Goal: Information Seeking & Learning: Check status

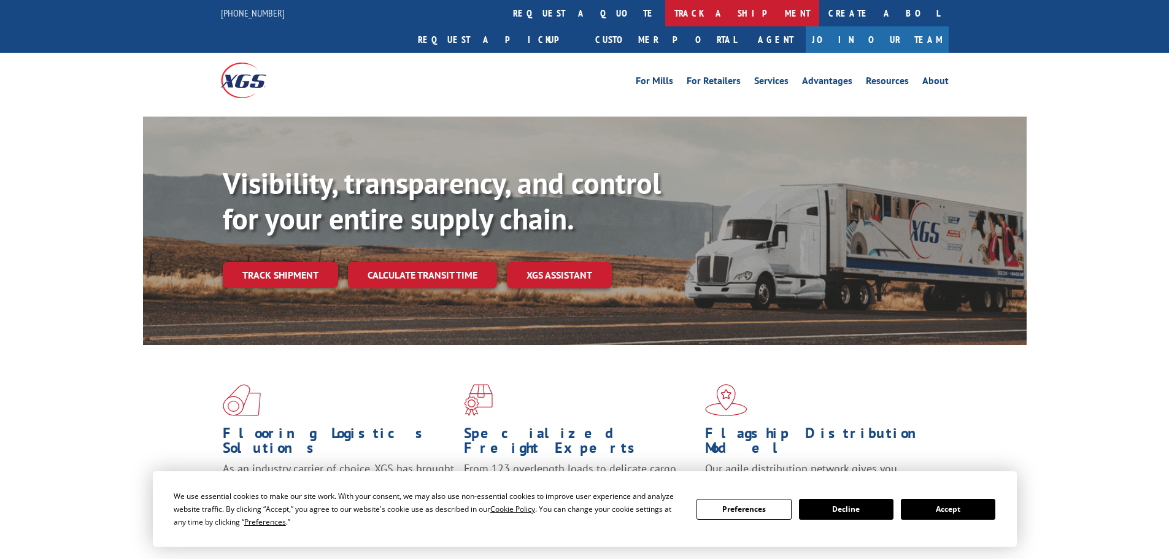
click at [665, 18] on link "track a shipment" at bounding box center [742, 13] width 154 height 26
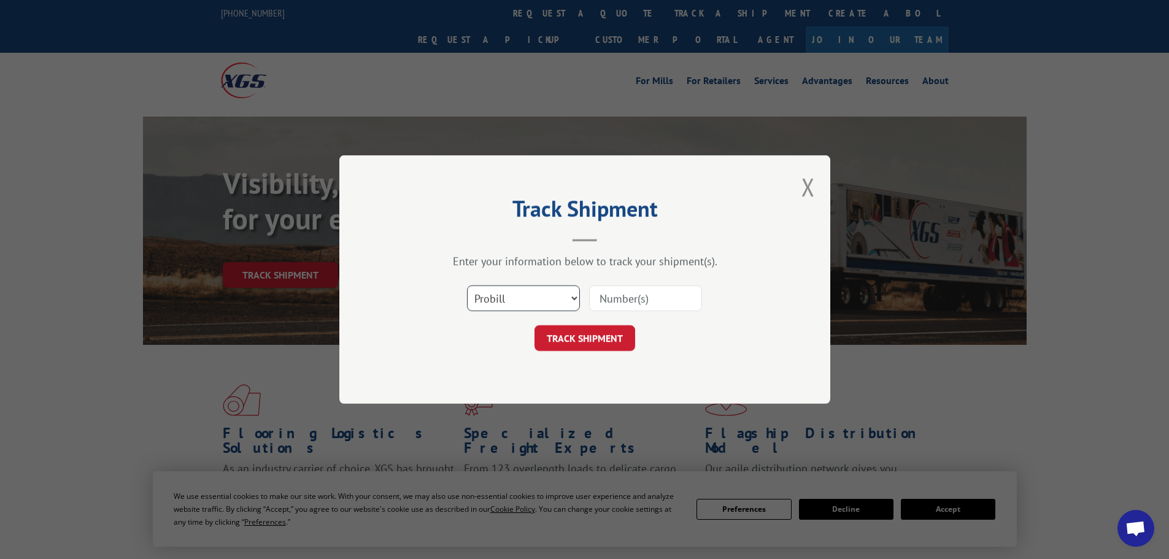
click at [505, 290] on select "Select category... Probill BOL PO" at bounding box center [523, 298] width 113 height 26
select select "po"
click at [467, 285] on select "Select category... Probill BOL PO" at bounding box center [523, 298] width 113 height 26
paste input "78533954"
type input "78533954"
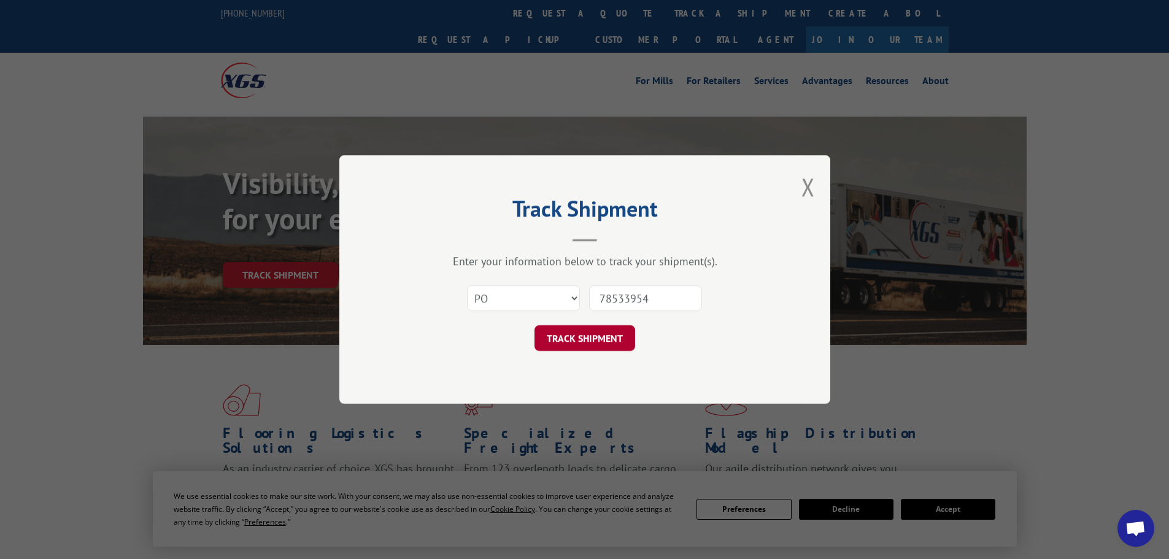
click at [619, 331] on button "TRACK SHIPMENT" at bounding box center [584, 338] width 101 height 26
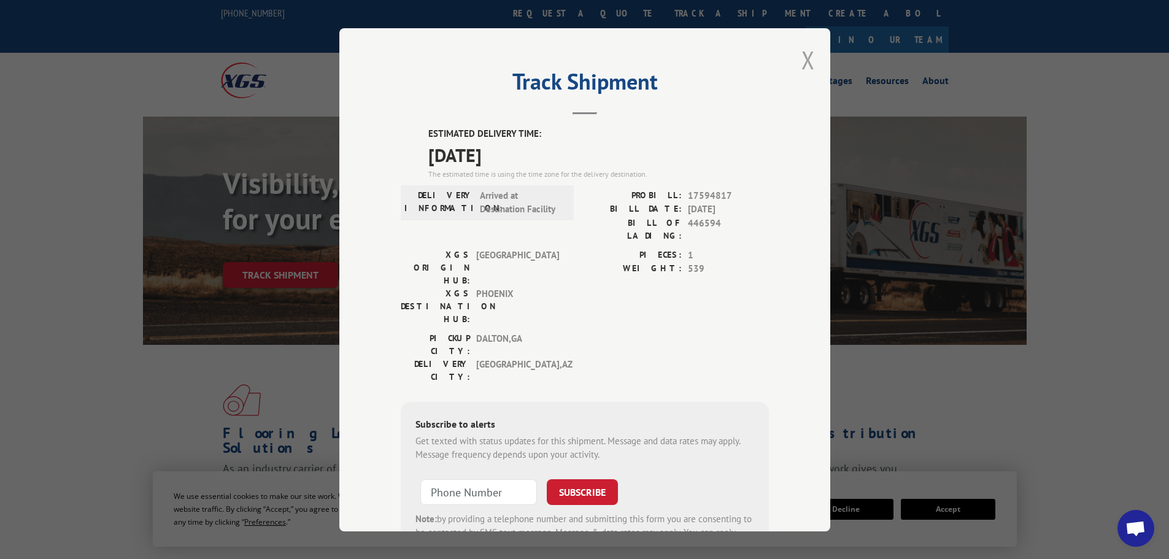
click at [805, 71] on button "Close modal" at bounding box center [807, 60] width 13 height 33
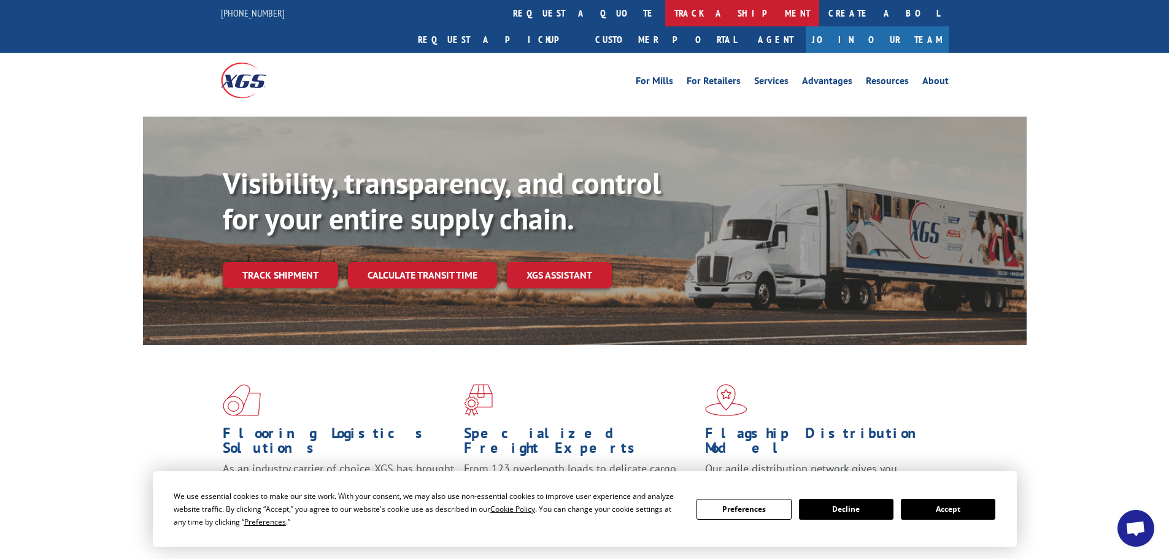
click at [665, 12] on link "track a shipment" at bounding box center [742, 13] width 154 height 26
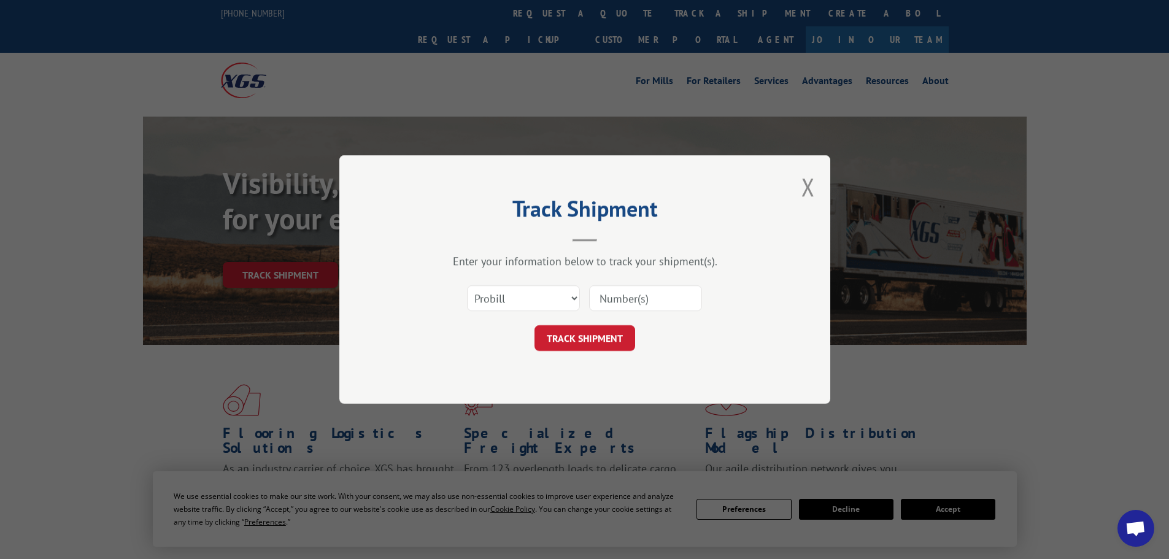
click at [489, 317] on div "Select category... Probill BOL PO" at bounding box center [585, 298] width 368 height 40
click at [493, 302] on select "Select category... Probill BOL PO" at bounding box center [523, 298] width 113 height 26
select select "po"
click at [467, 285] on select "Select category... Probill BOL PO" at bounding box center [523, 298] width 113 height 26
paste input "78533953"
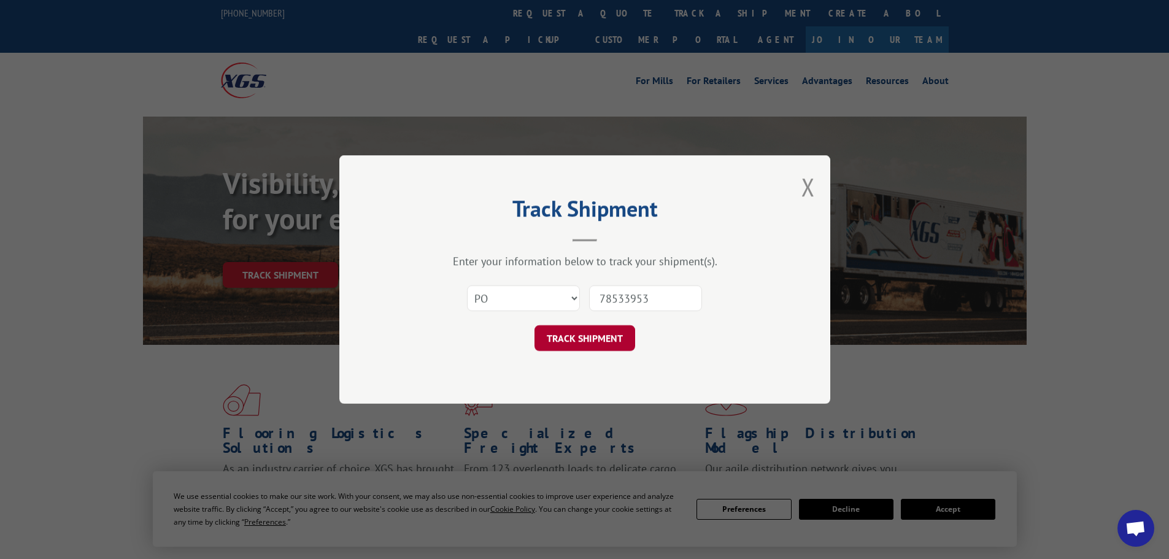
type input "78533953"
drag, startPoint x: 614, startPoint y: 326, endPoint x: 619, endPoint y: 333, distance: 7.9
click at [613, 326] on button "TRACK SHIPMENT" at bounding box center [584, 338] width 101 height 26
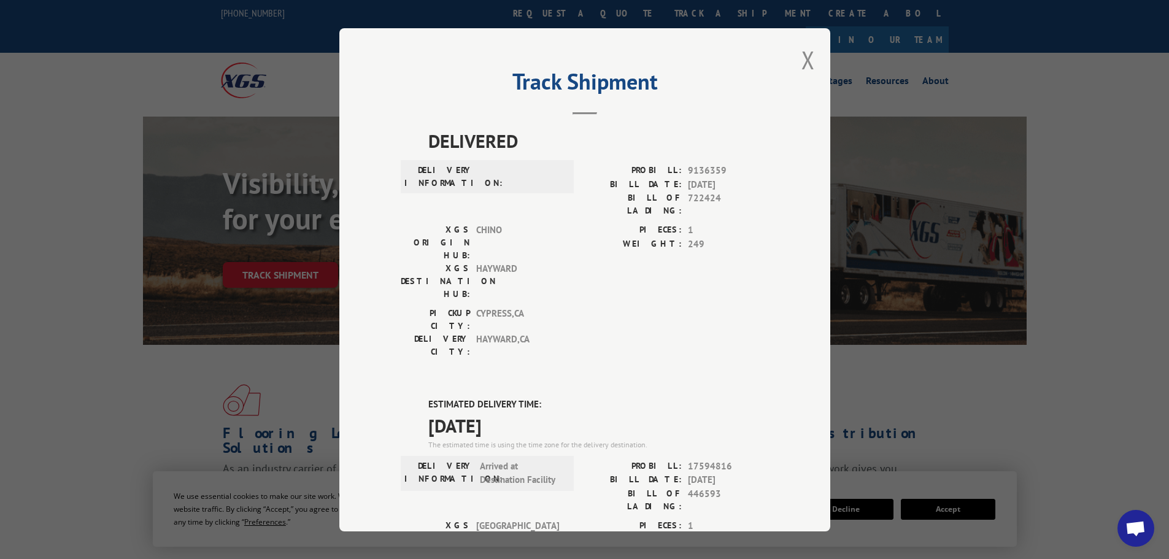
scroll to position [246, 0]
